Goal: Information Seeking & Learning: Learn about a topic

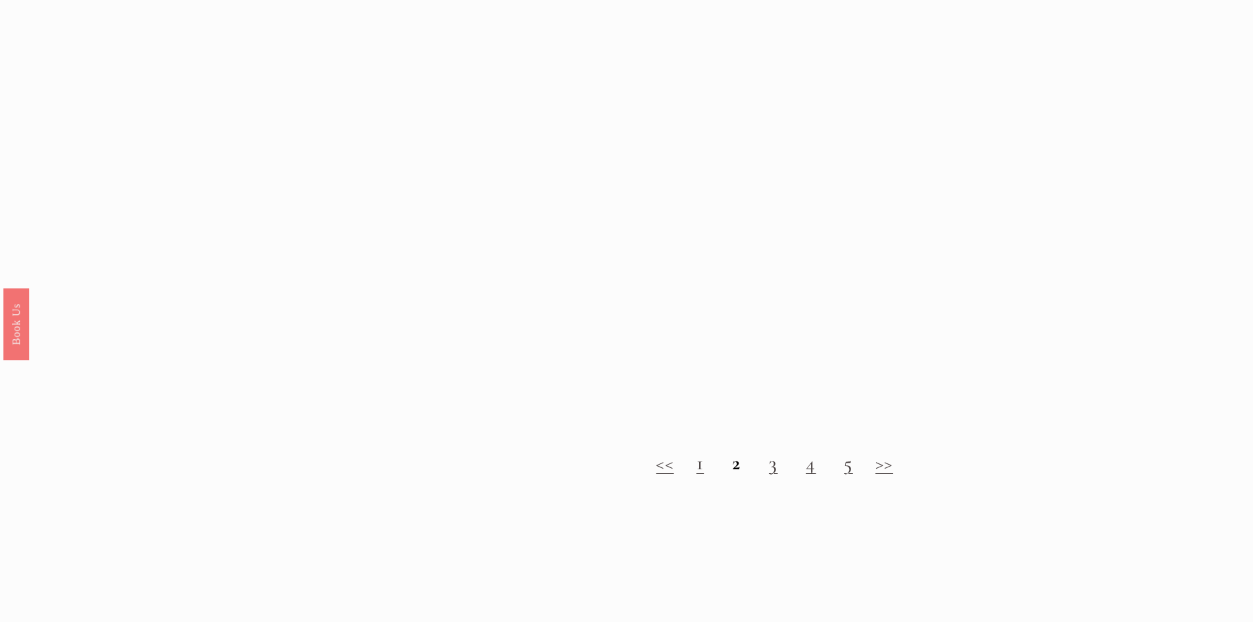
scroll to position [1513, 0]
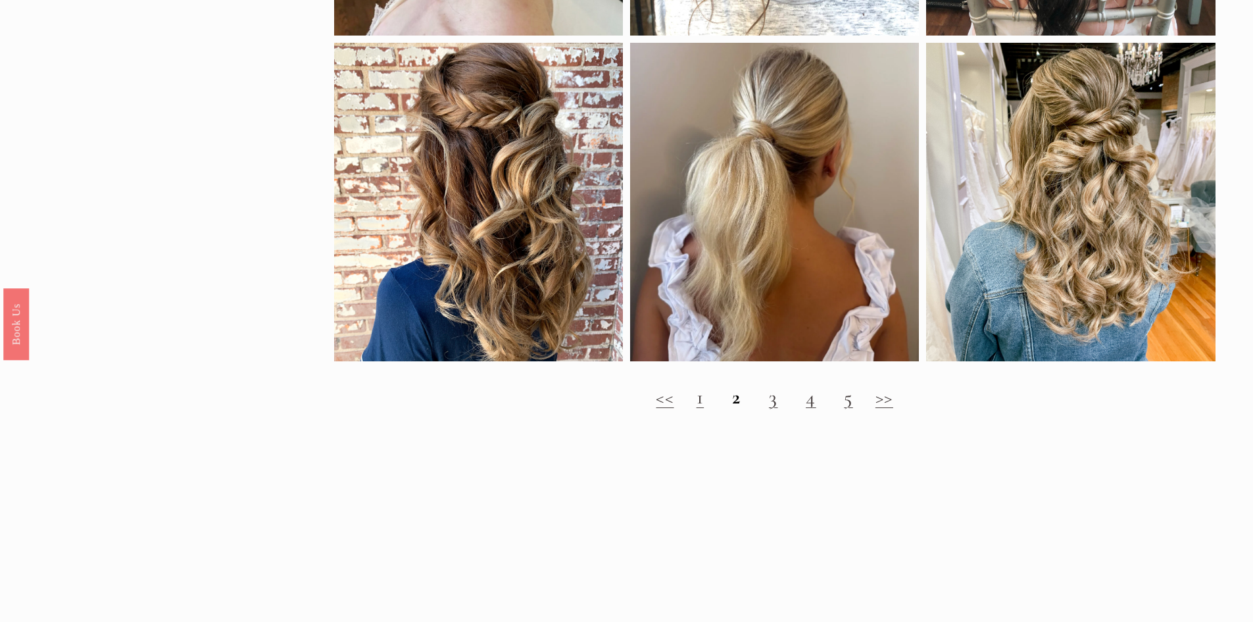
click at [889, 408] on link ">>" at bounding box center [884, 397] width 18 height 24
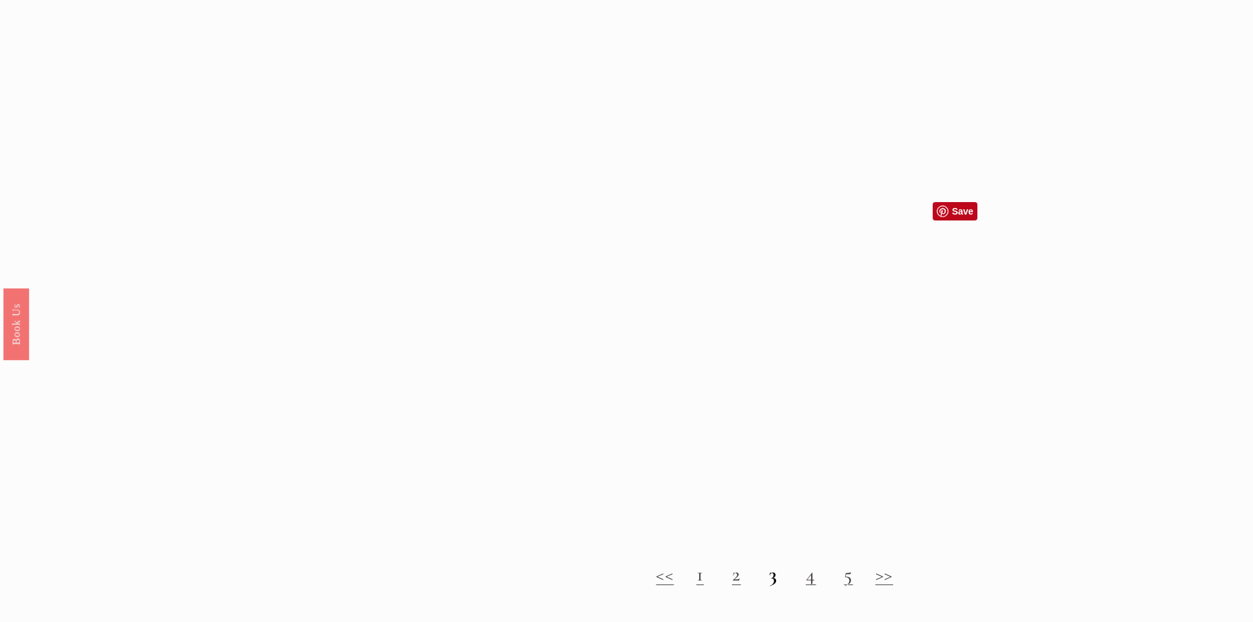
scroll to position [1315, 0]
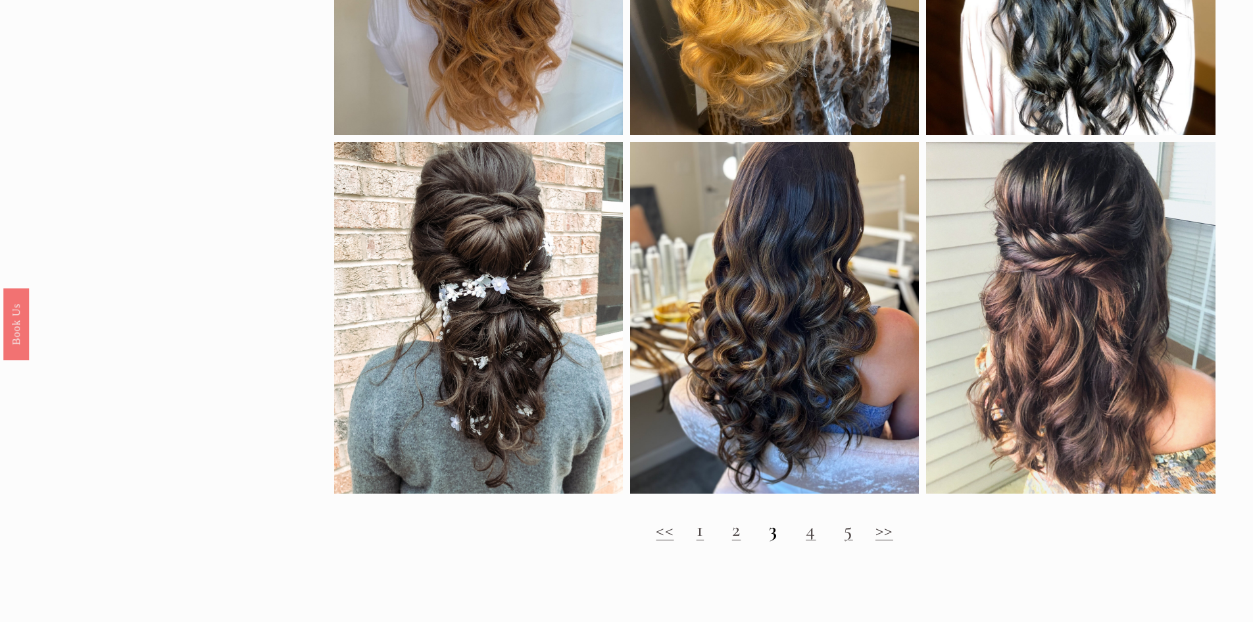
click at [733, 541] on link "2" at bounding box center [736, 529] width 9 height 24
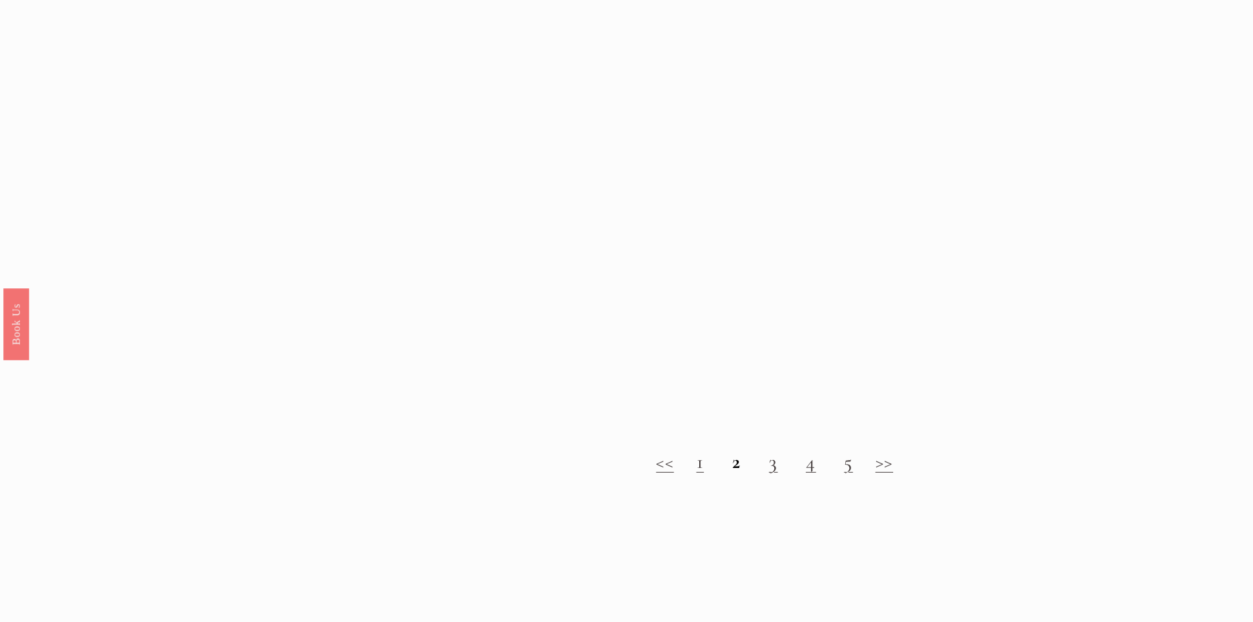
scroll to position [1578, 0]
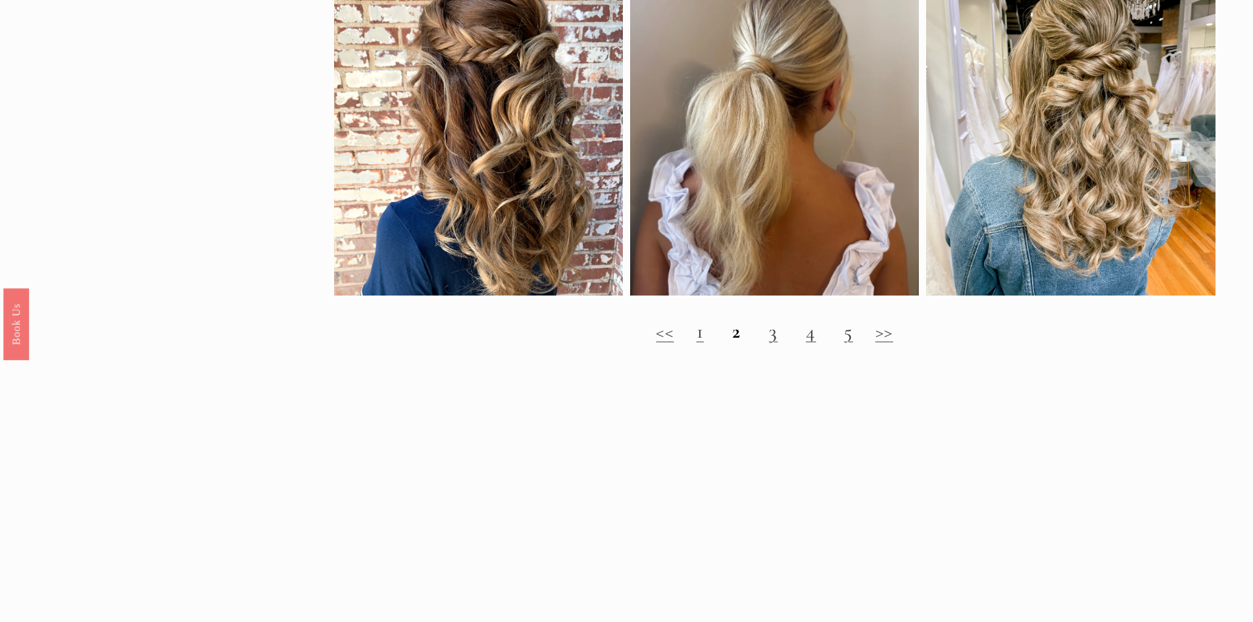
click at [773, 343] on link "3" at bounding box center [773, 331] width 9 height 24
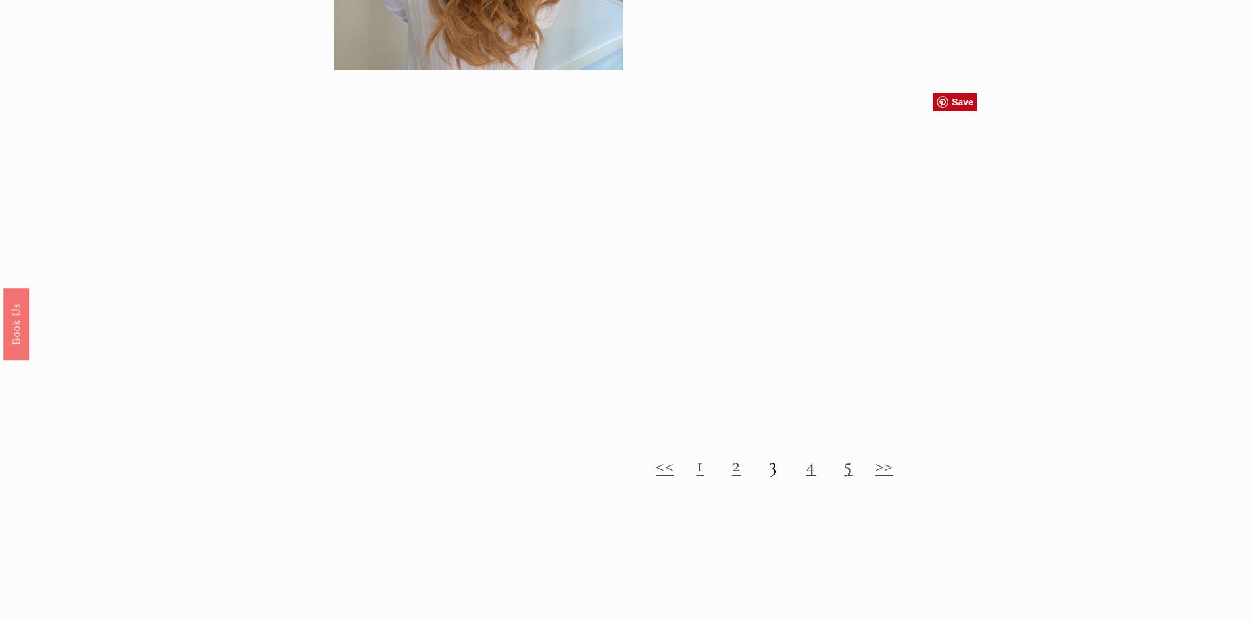
scroll to position [1381, 0]
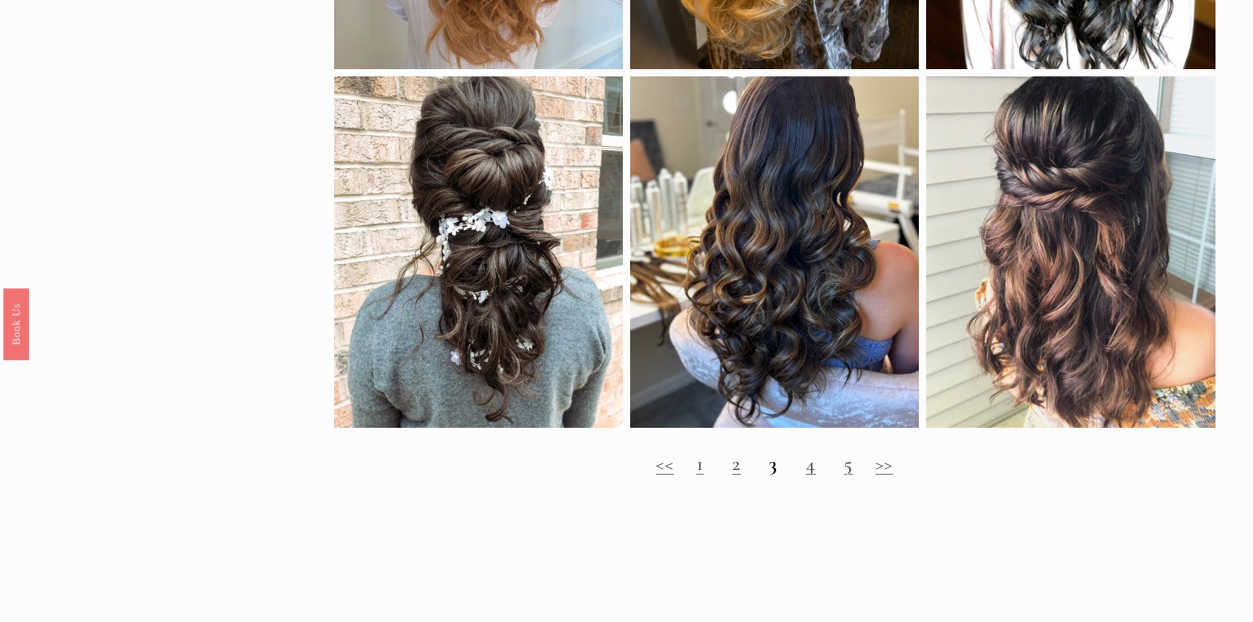
click at [811, 476] on link "4" at bounding box center [811, 463] width 11 height 24
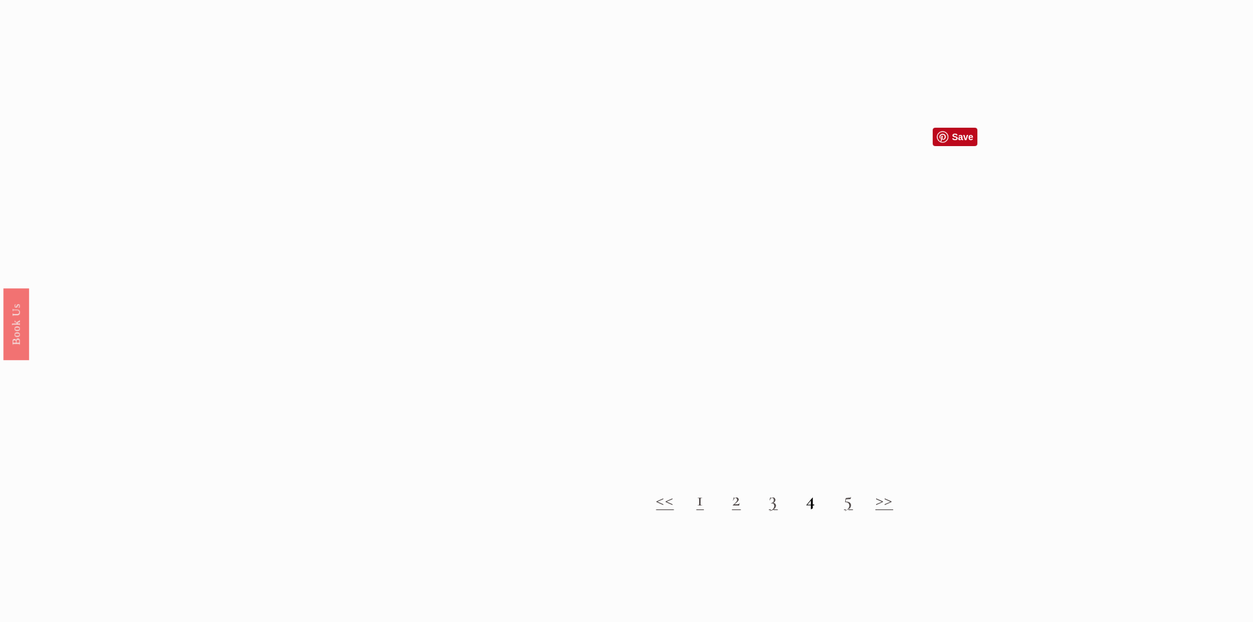
scroll to position [1381, 0]
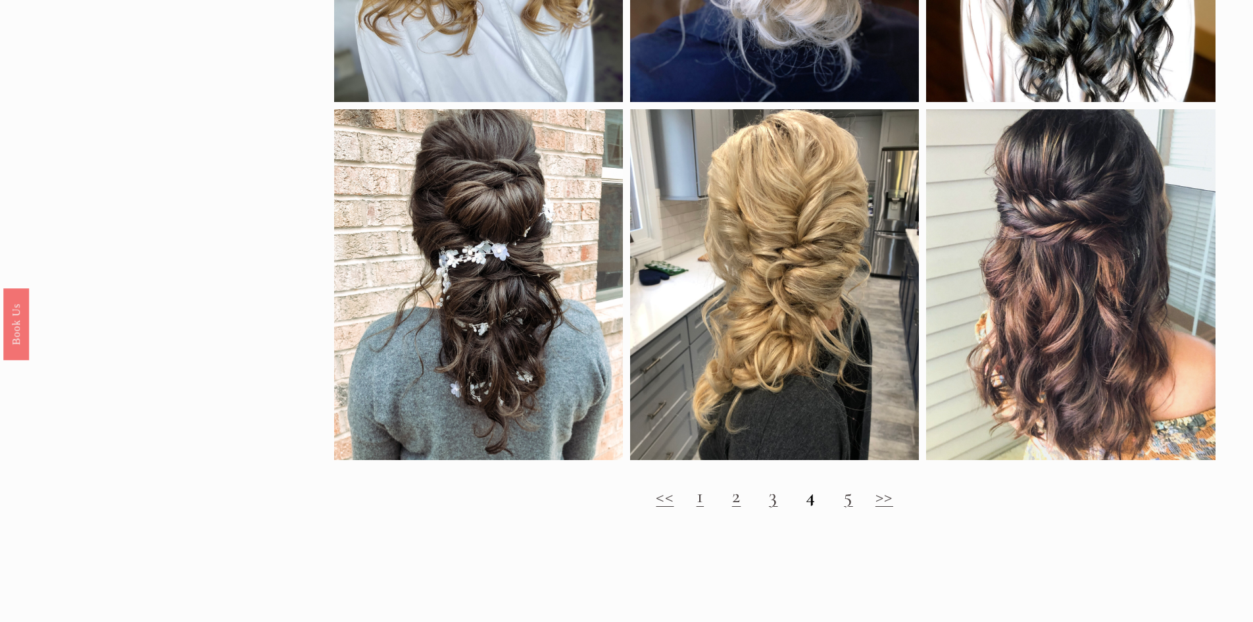
click at [850, 506] on link "5" at bounding box center [848, 495] width 9 height 24
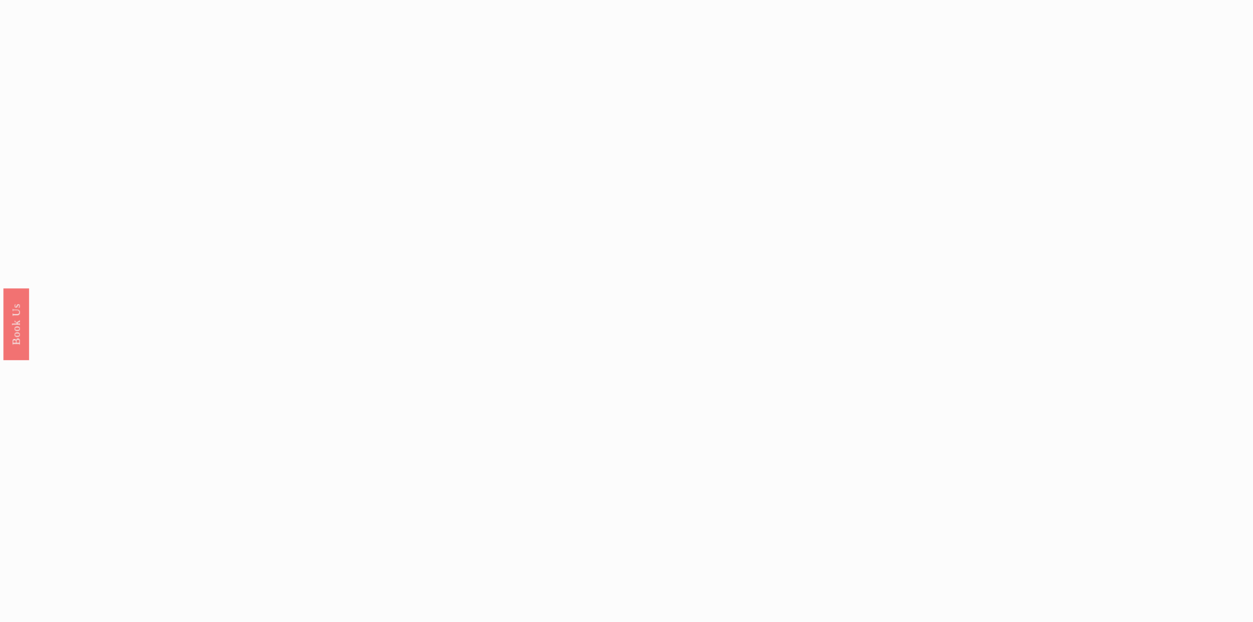
scroll to position [1513, 0]
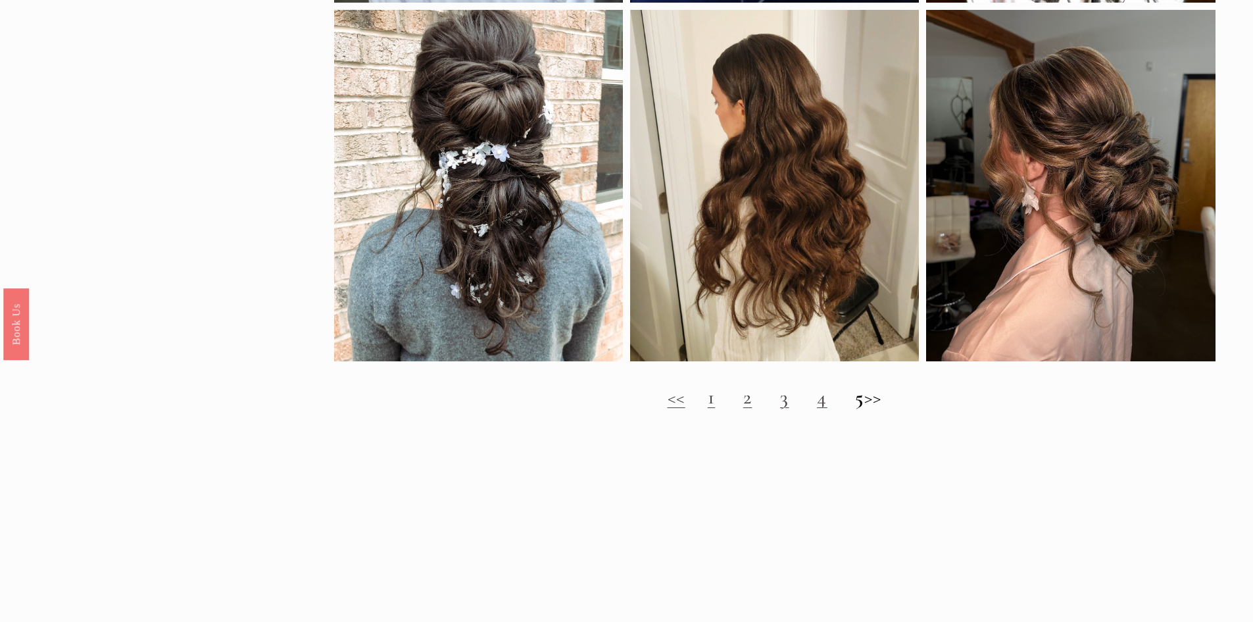
click at [886, 409] on h2 "<< 1 2 3 4 5 >>" at bounding box center [774, 397] width 881 height 24
click at [880, 409] on h2 "<< 1 2 3 4 5 >>" at bounding box center [774, 397] width 881 height 24
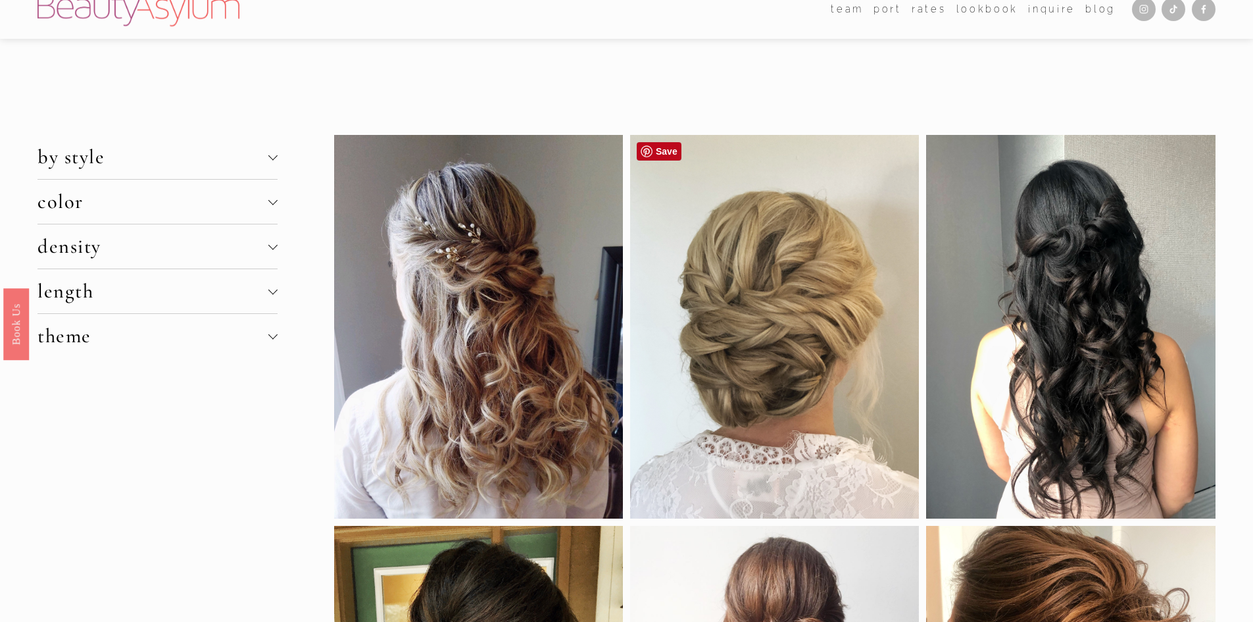
scroll to position [0, 0]
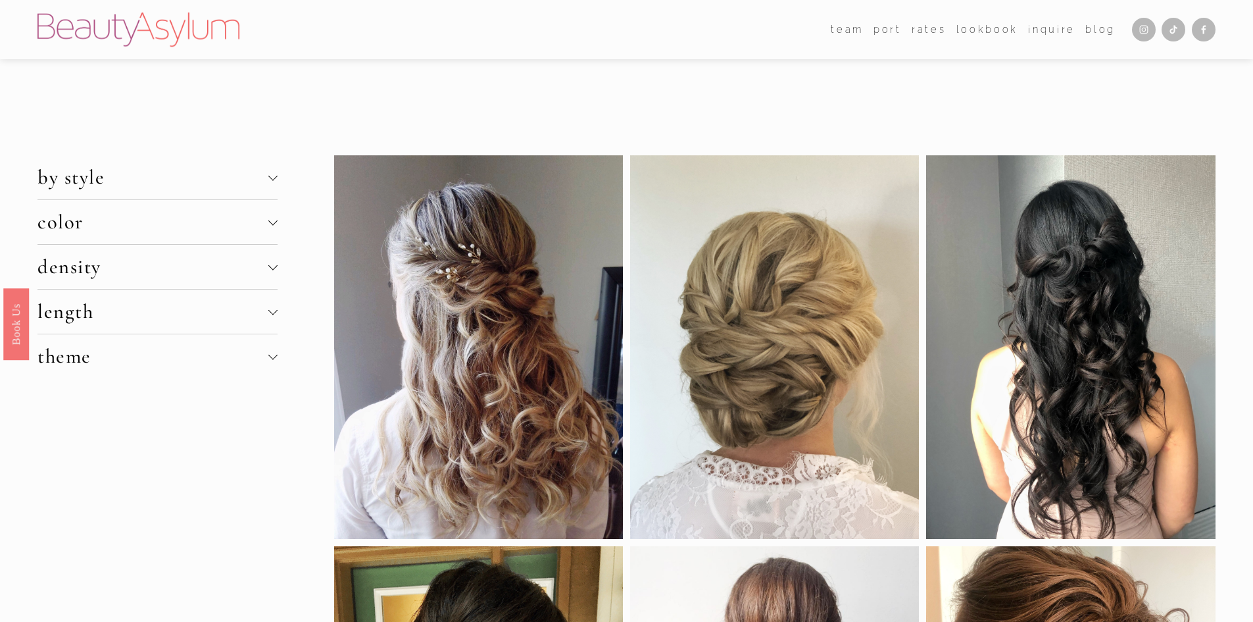
click at [272, 182] on div at bounding box center [272, 177] width 9 height 9
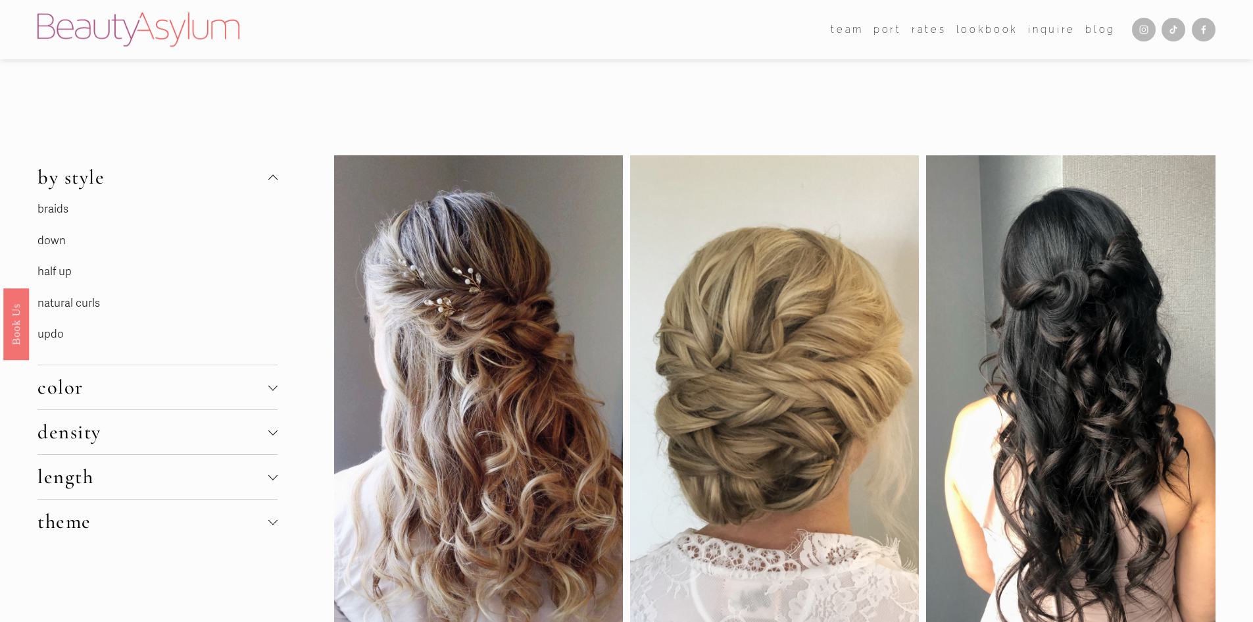
click at [66, 272] on link "half up" at bounding box center [54, 271] width 34 height 14
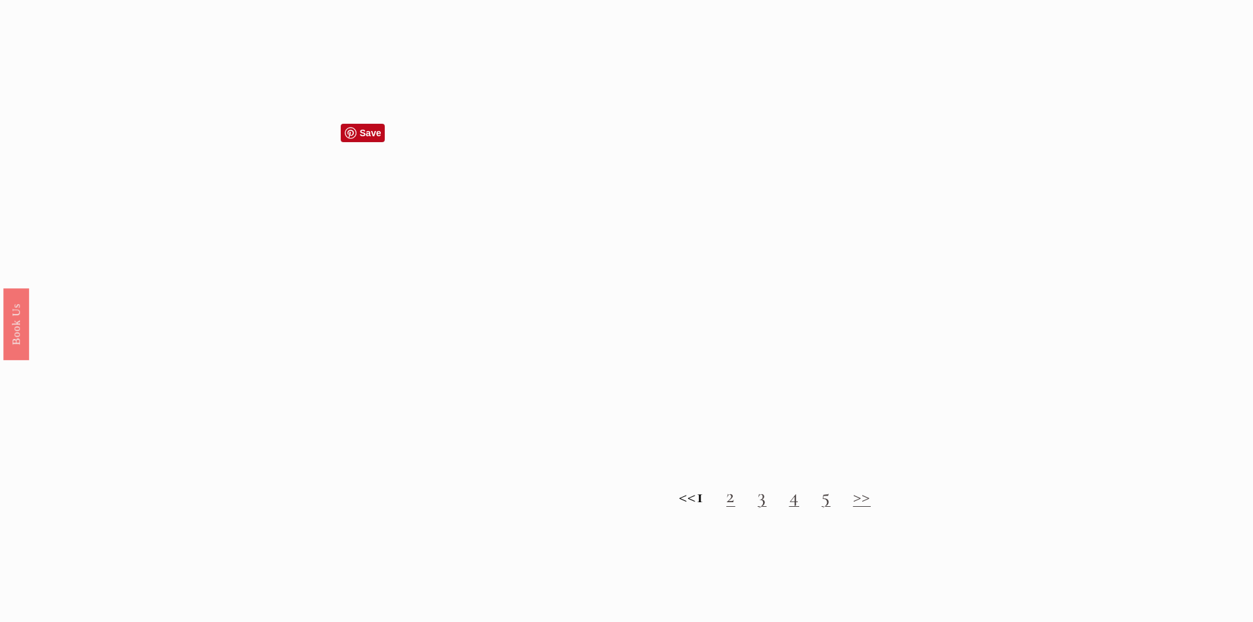
scroll to position [1315, 0]
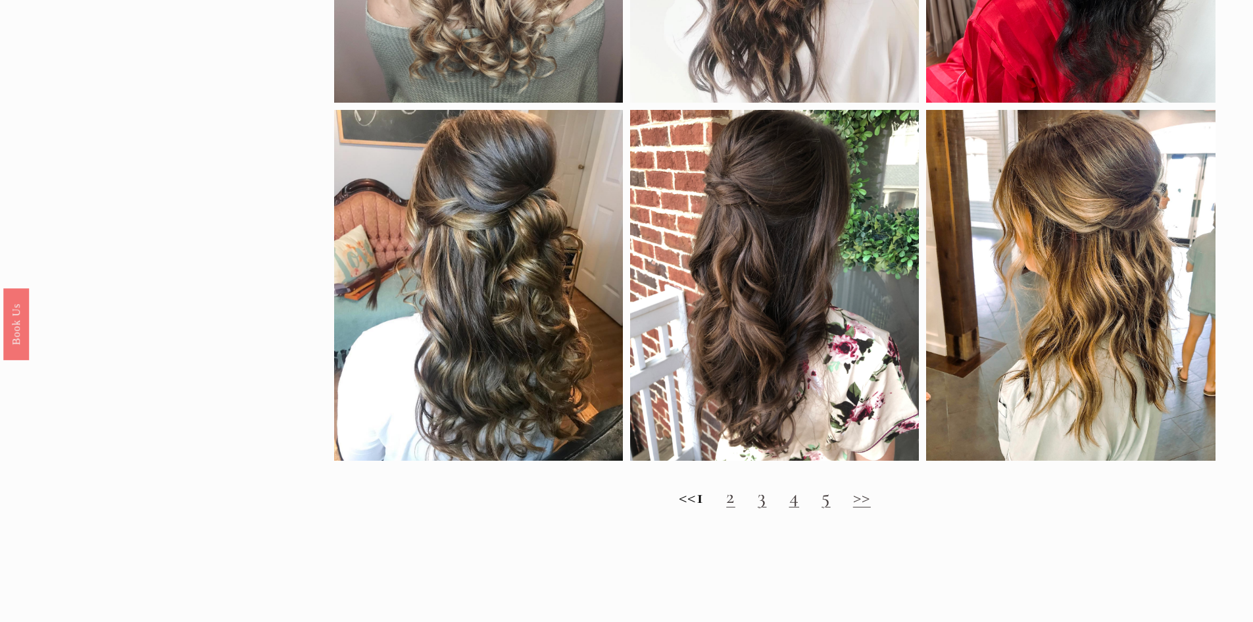
click at [735, 508] on link "2" at bounding box center [730, 496] width 9 height 24
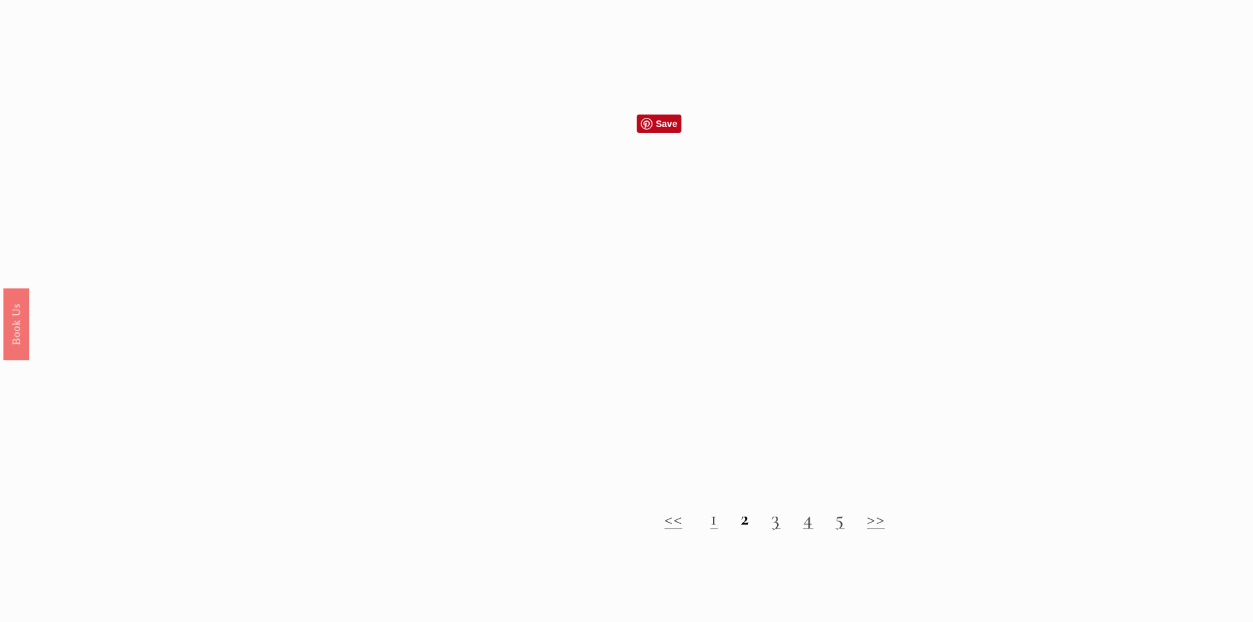
scroll to position [1710, 0]
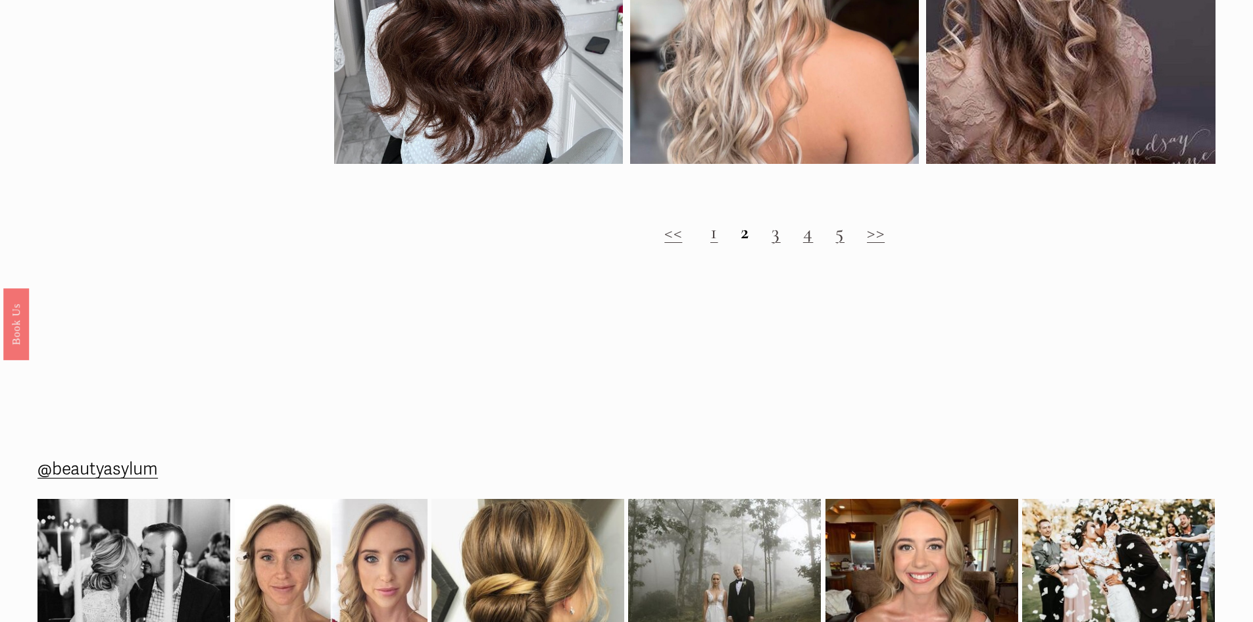
click at [777, 244] on link "3" at bounding box center [775, 232] width 9 height 24
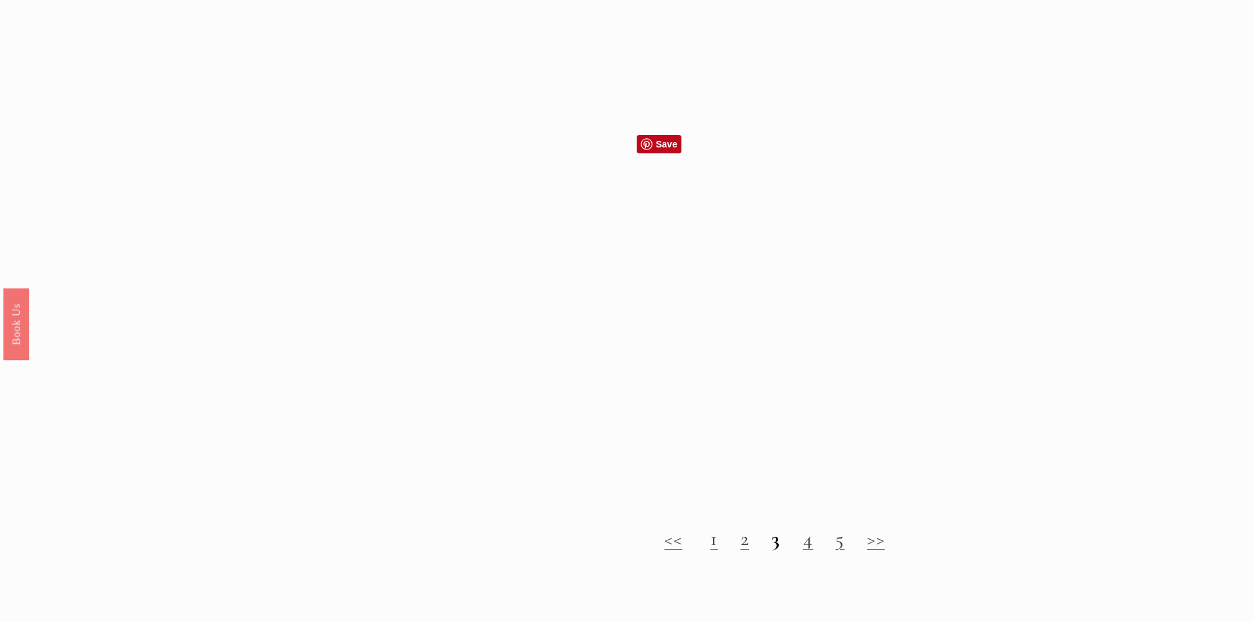
scroll to position [1381, 0]
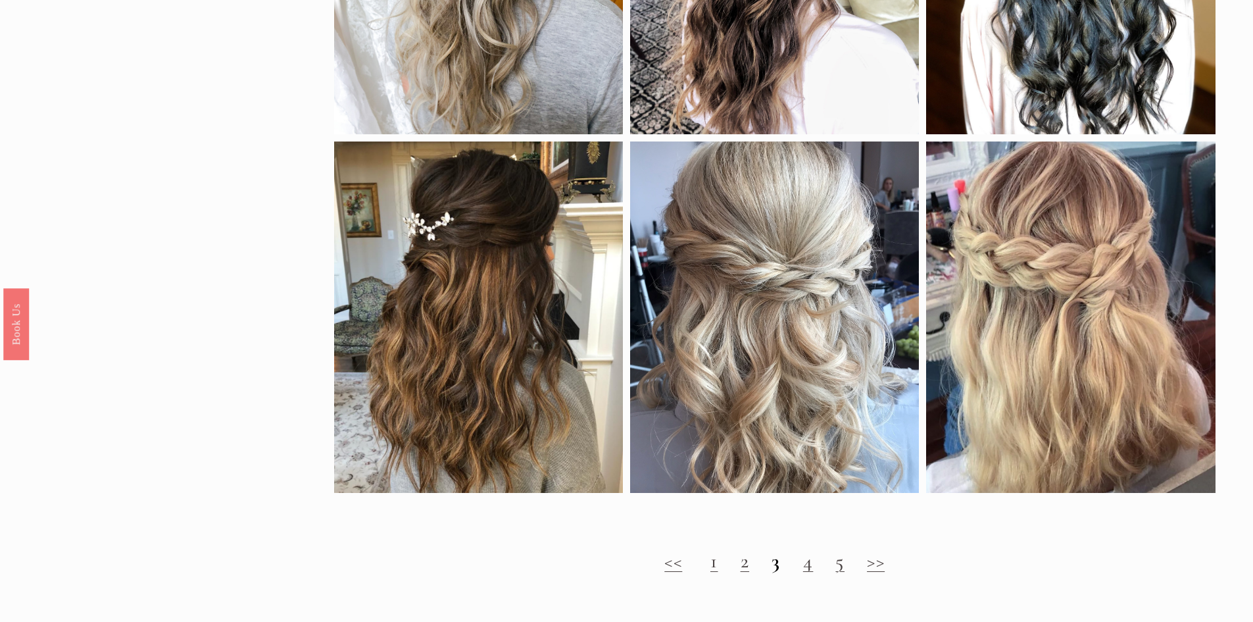
click at [804, 573] on link "4" at bounding box center [808, 561] width 11 height 24
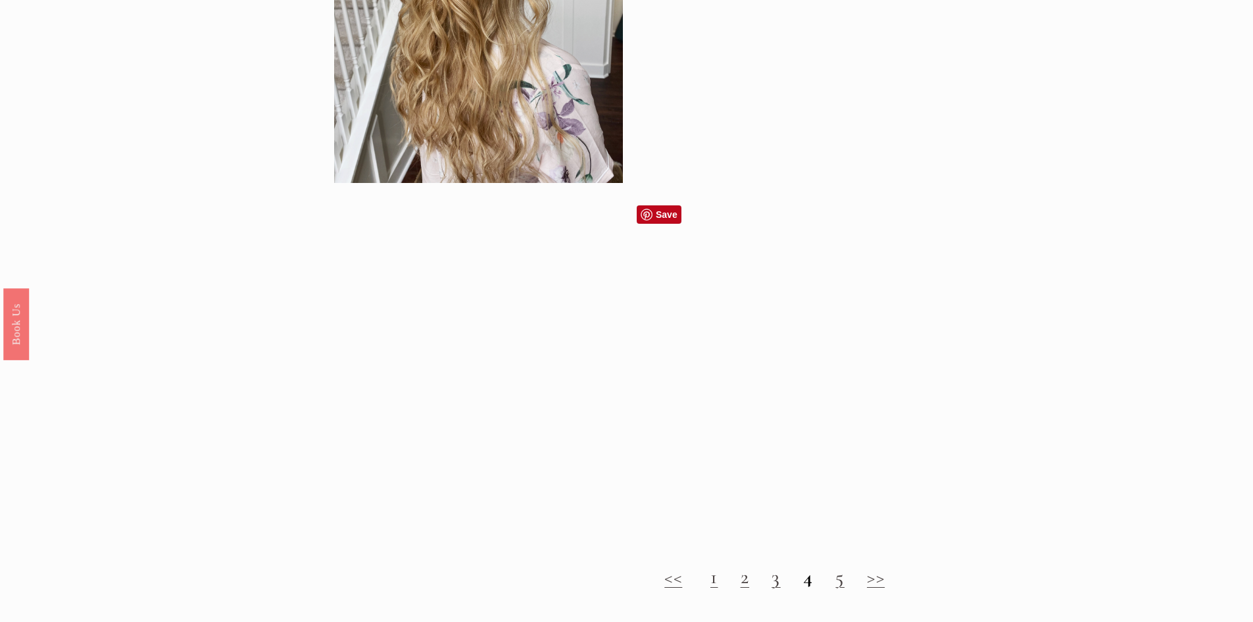
scroll to position [1381, 0]
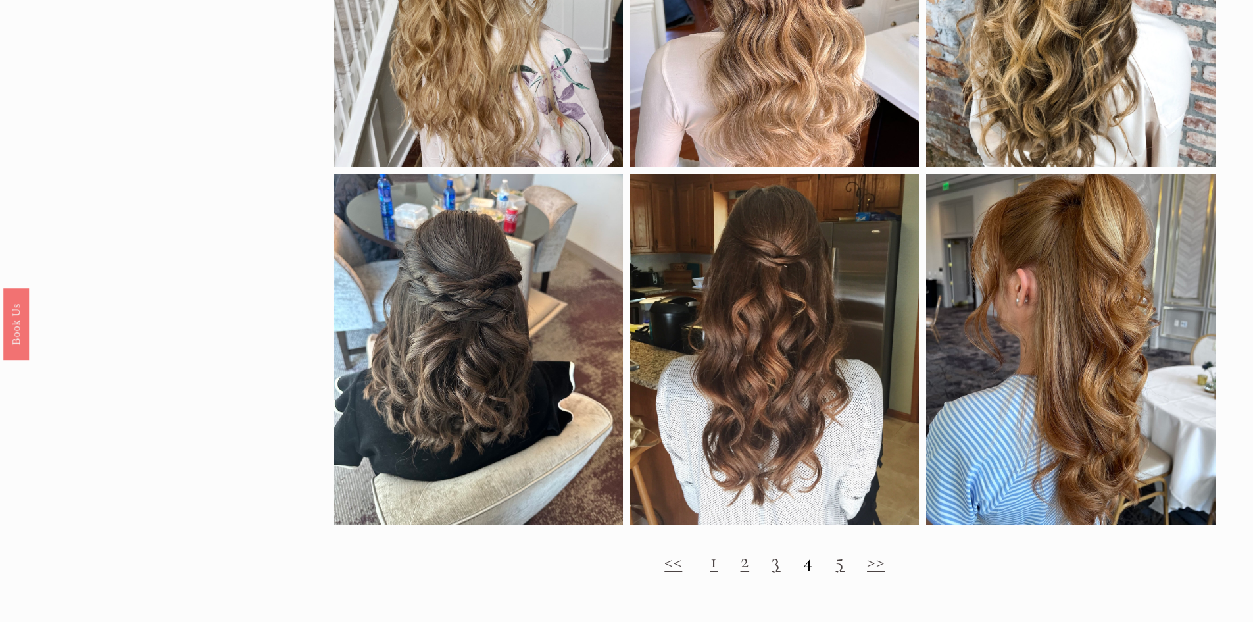
click at [844, 573] on link "5" at bounding box center [839, 561] width 9 height 24
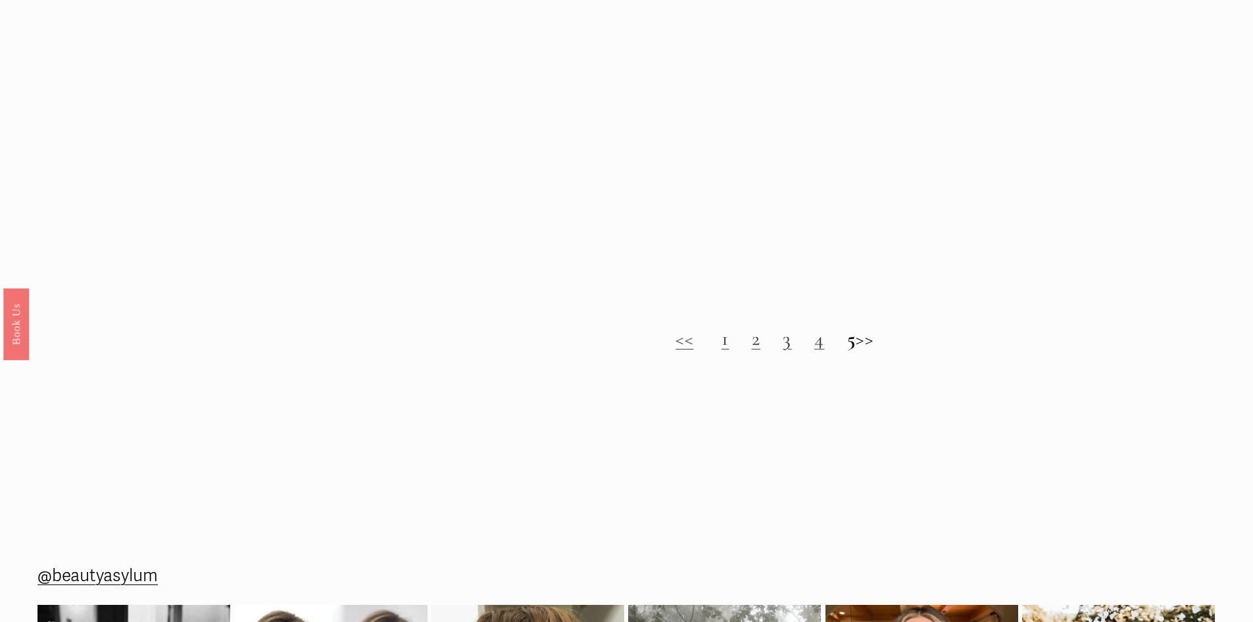
scroll to position [1578, 0]
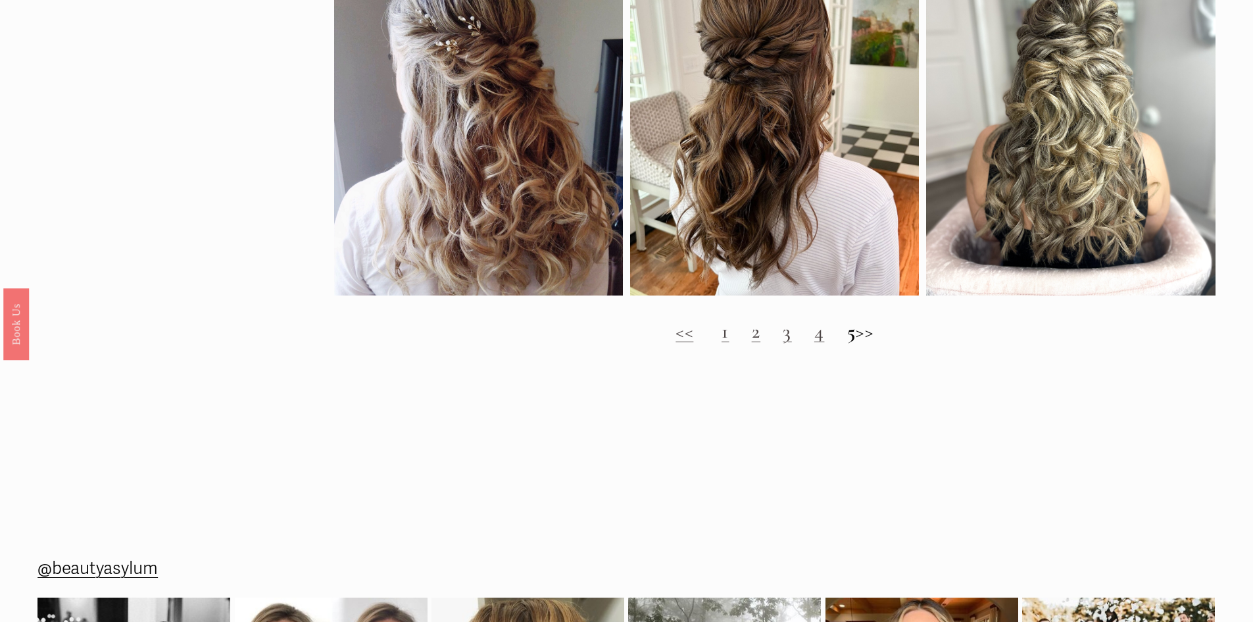
click at [875, 343] on h2 "<< 1 2 3 4 5 >>" at bounding box center [774, 332] width 881 height 24
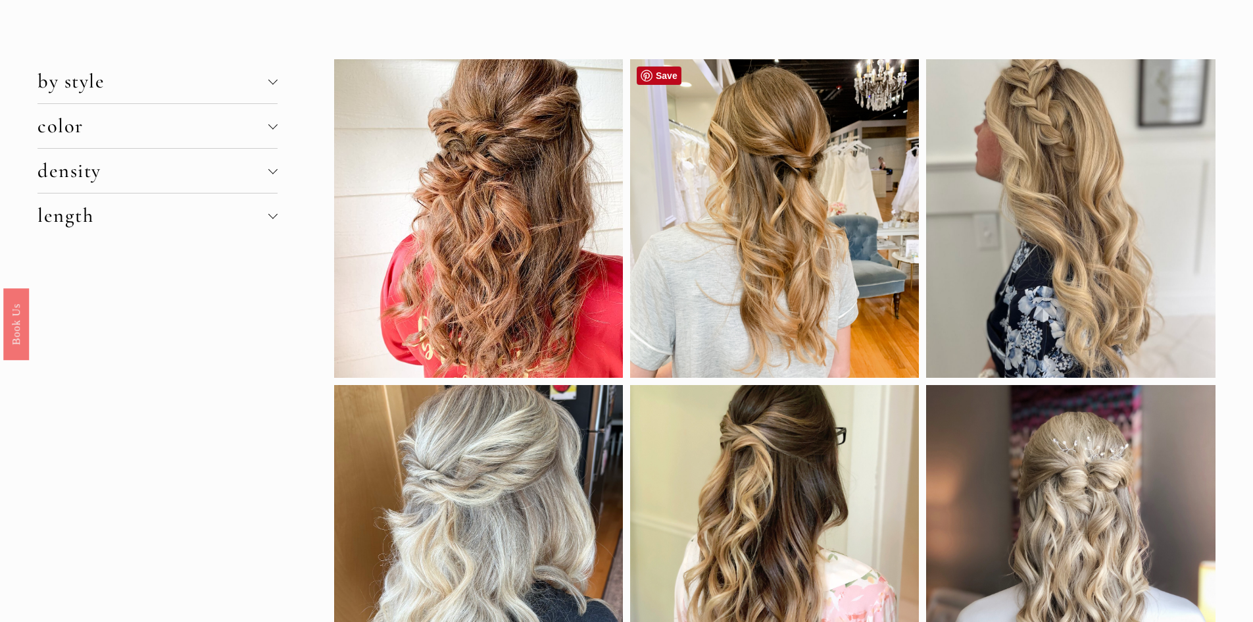
scroll to position [0, 0]
